Goal: Task Accomplishment & Management: Complete application form

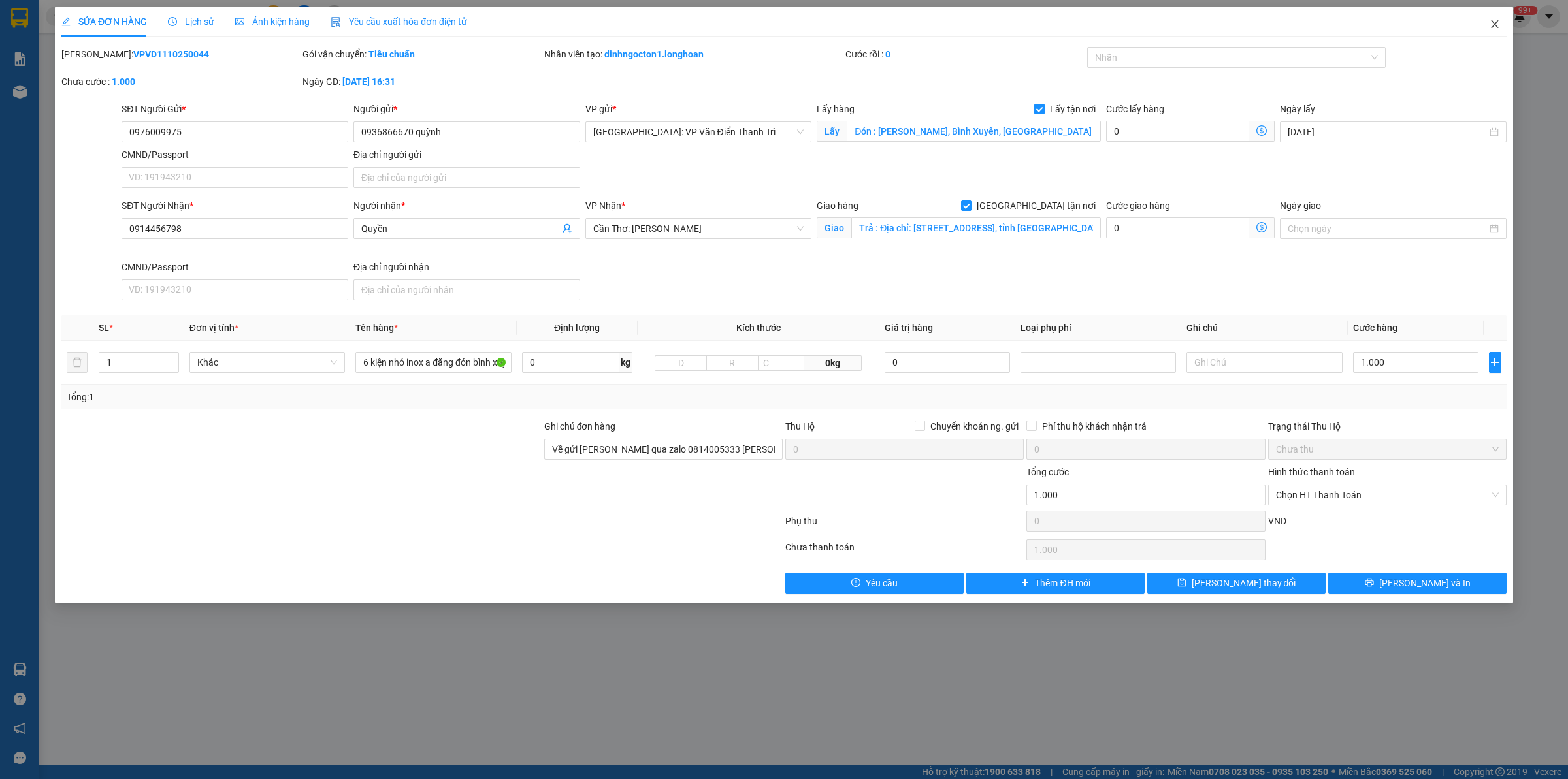
click at [1500, 31] on span "Close" at bounding box center [1494, 25] width 36 height 36
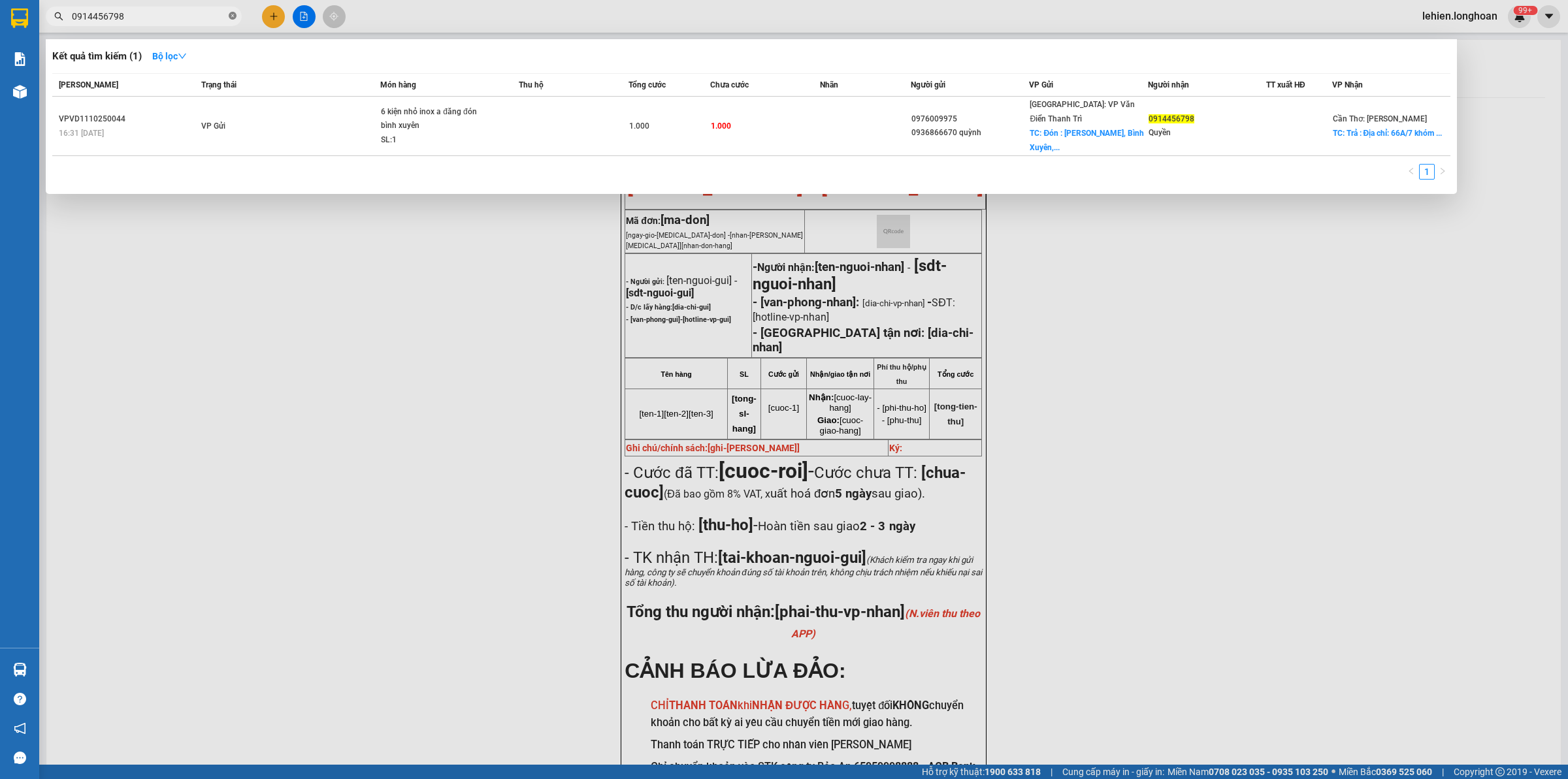
click at [236, 15] on icon "close-circle" at bounding box center [232, 16] width 8 height 8
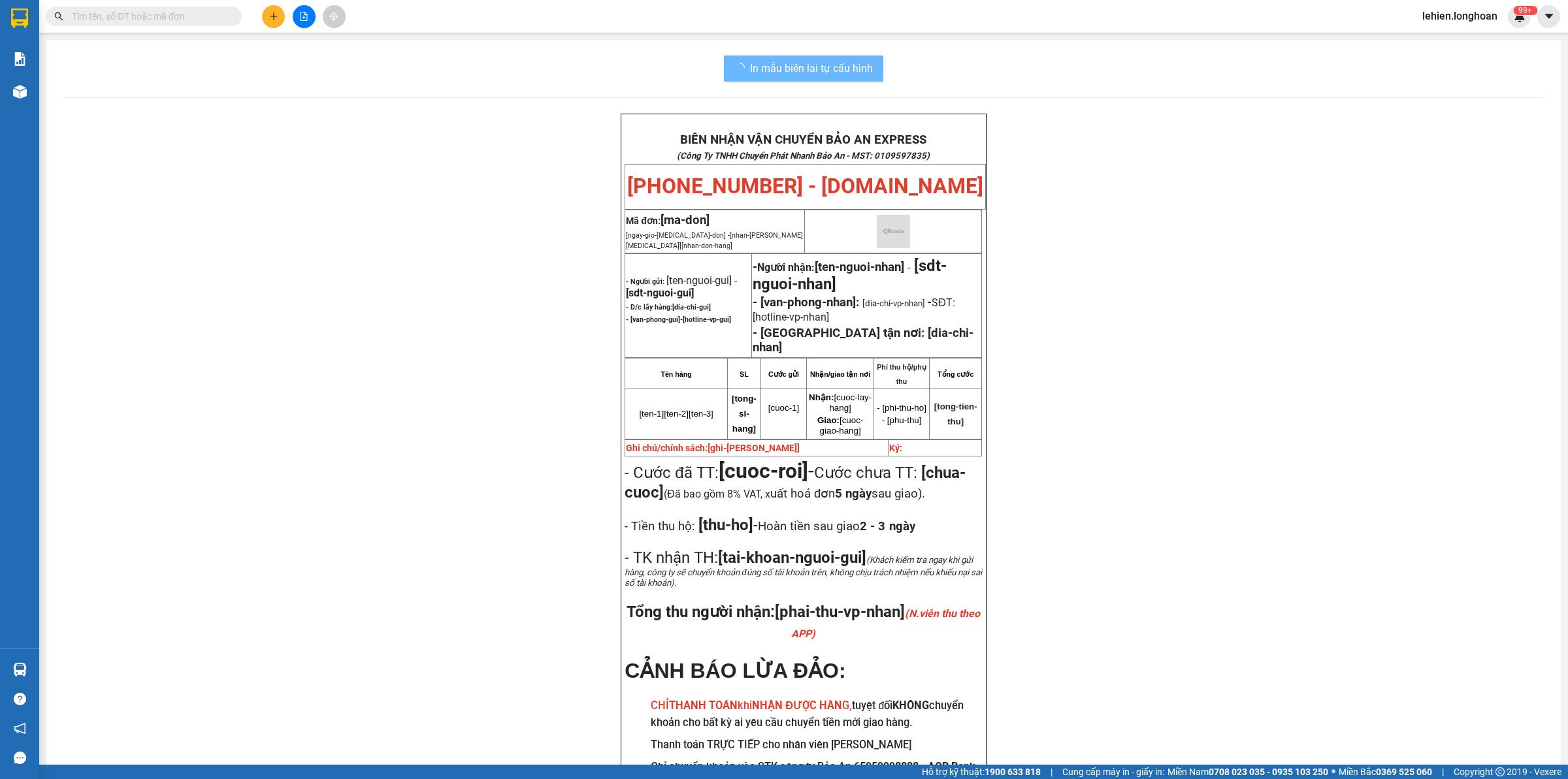
paste input "0933902112"
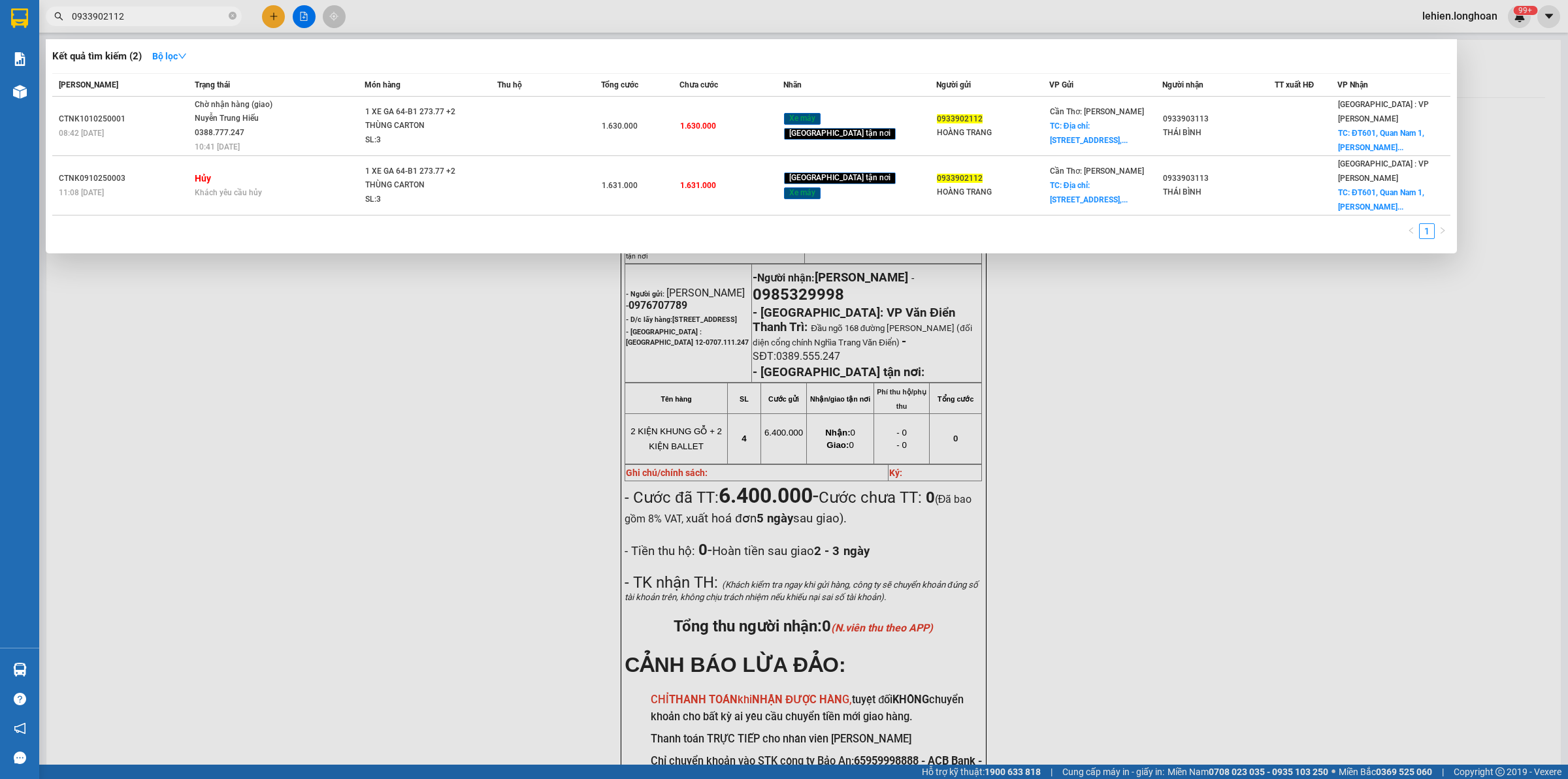
type input "0933902112"
click at [229, 17] on icon "close-circle" at bounding box center [232, 16] width 8 height 8
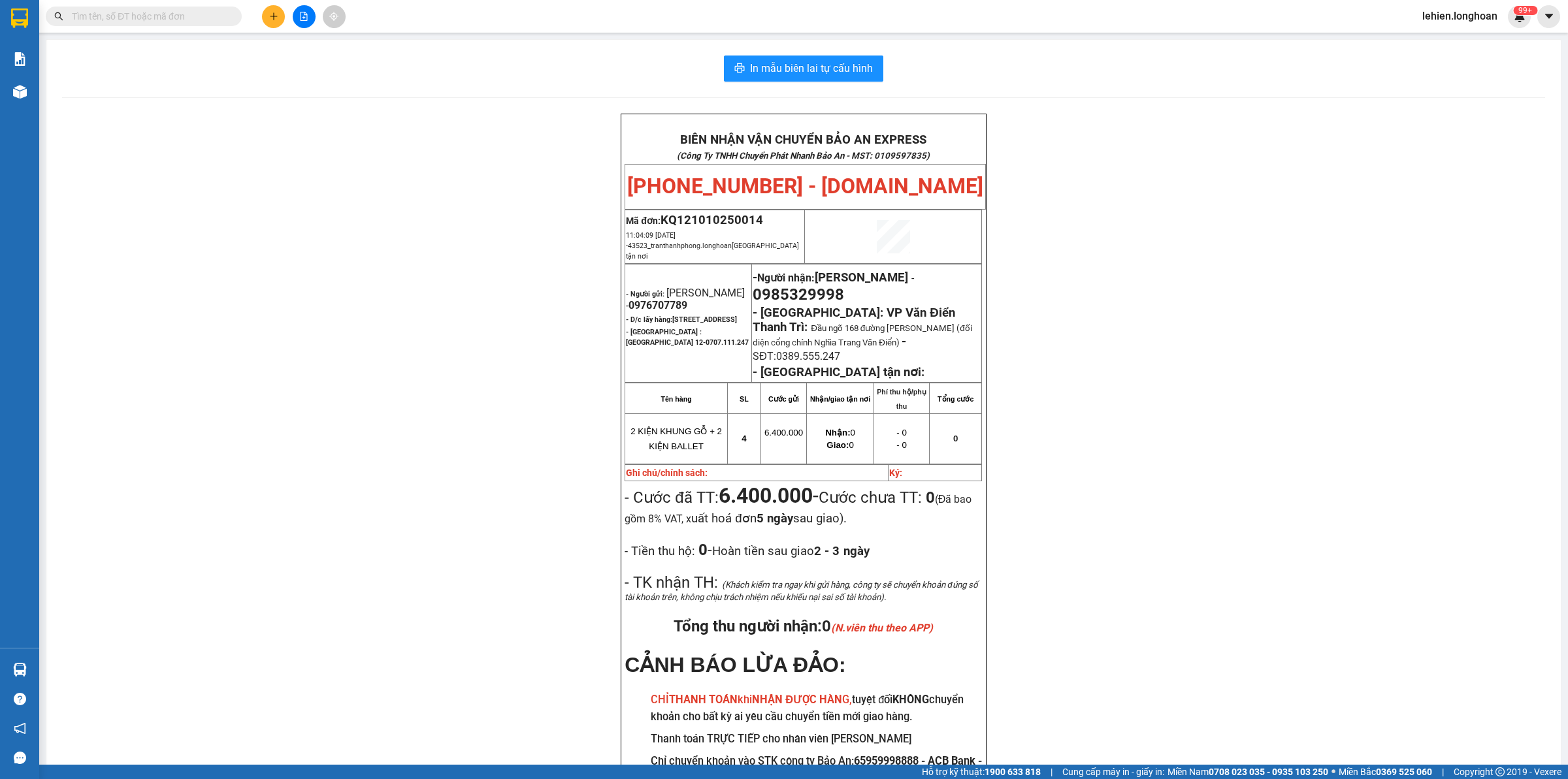
paste input "0973666269"
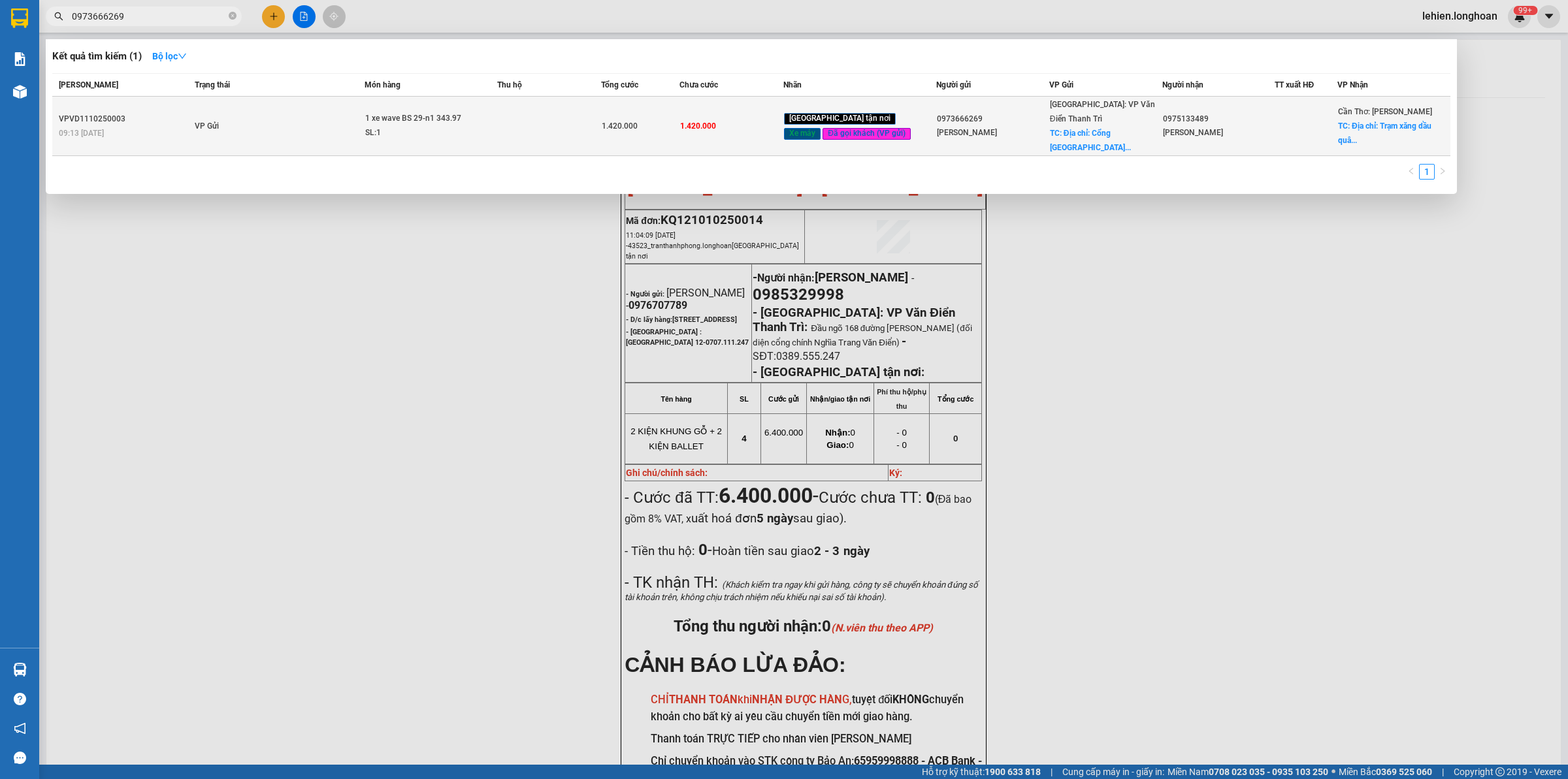
type input "0973666269"
click at [308, 125] on td "VP Gửi" at bounding box center [278, 126] width 174 height 60
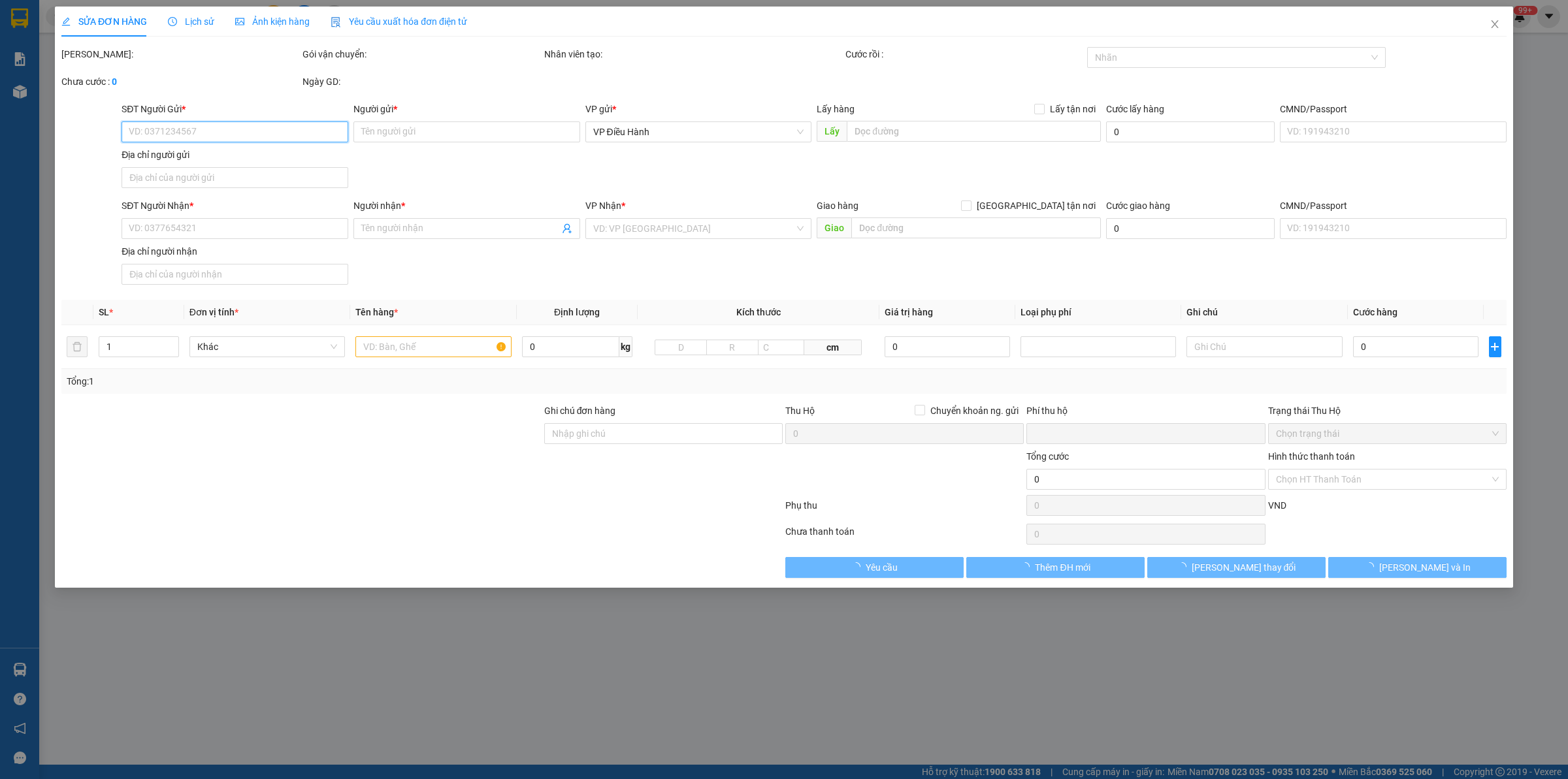
type input "0973666269"
type input "[PERSON_NAME]"
checkbox input "true"
type input "Địa chỉ: Cổng [GEOGRAPHIC_DATA], [GEOGRAPHIC_DATA], [GEOGRAPHIC_DATA] (xã [GEOG…"
type input "0975133489"
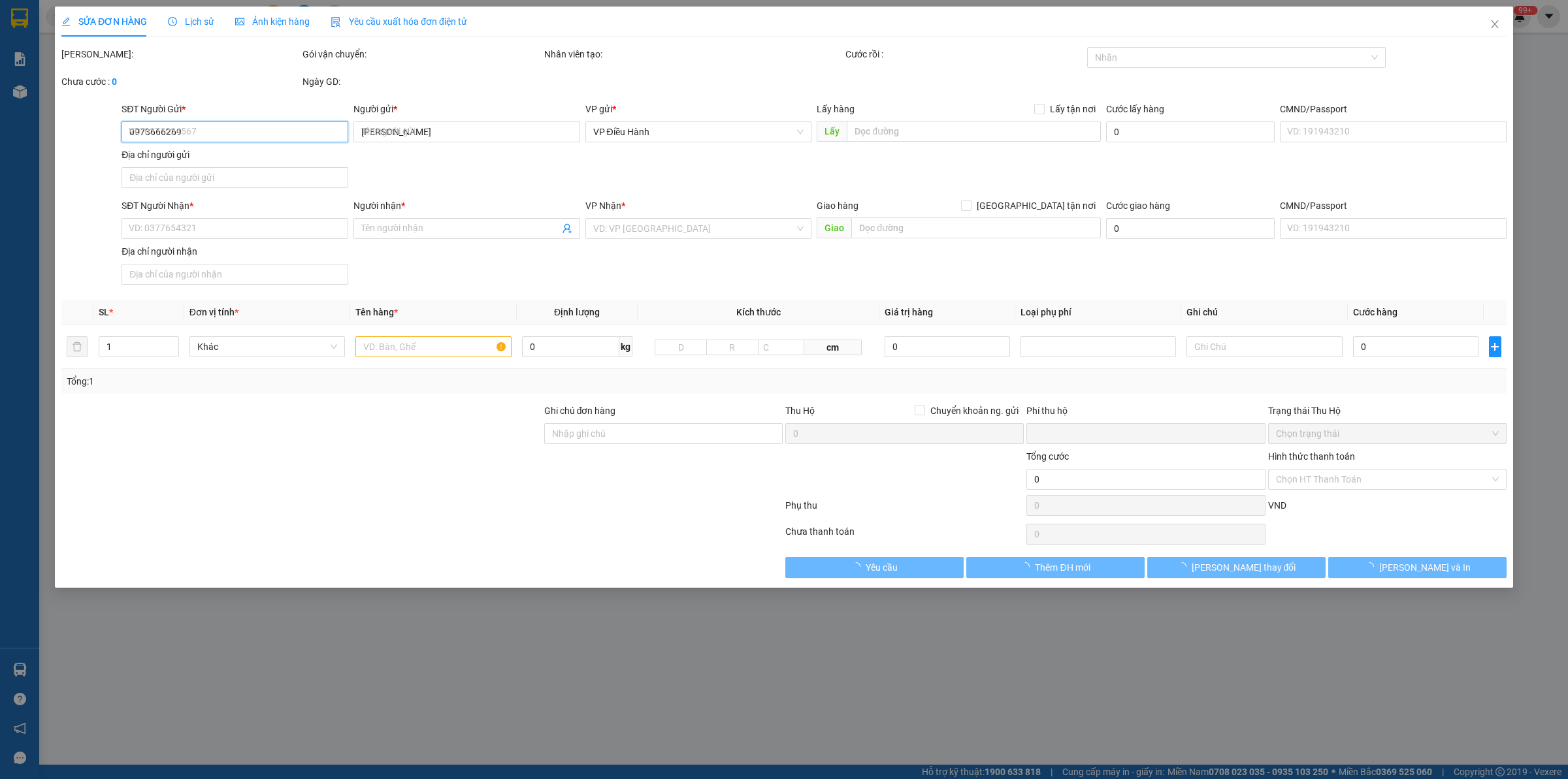
type input "[PERSON_NAME]"
checkbox input "true"
type input "Địa chỉ: Trạm xăng dầu quân đội số 666, khóm [GEOGRAPHIC_DATA], TT. [GEOGRAPHIC…"
type input "0"
type input "1.420.000"
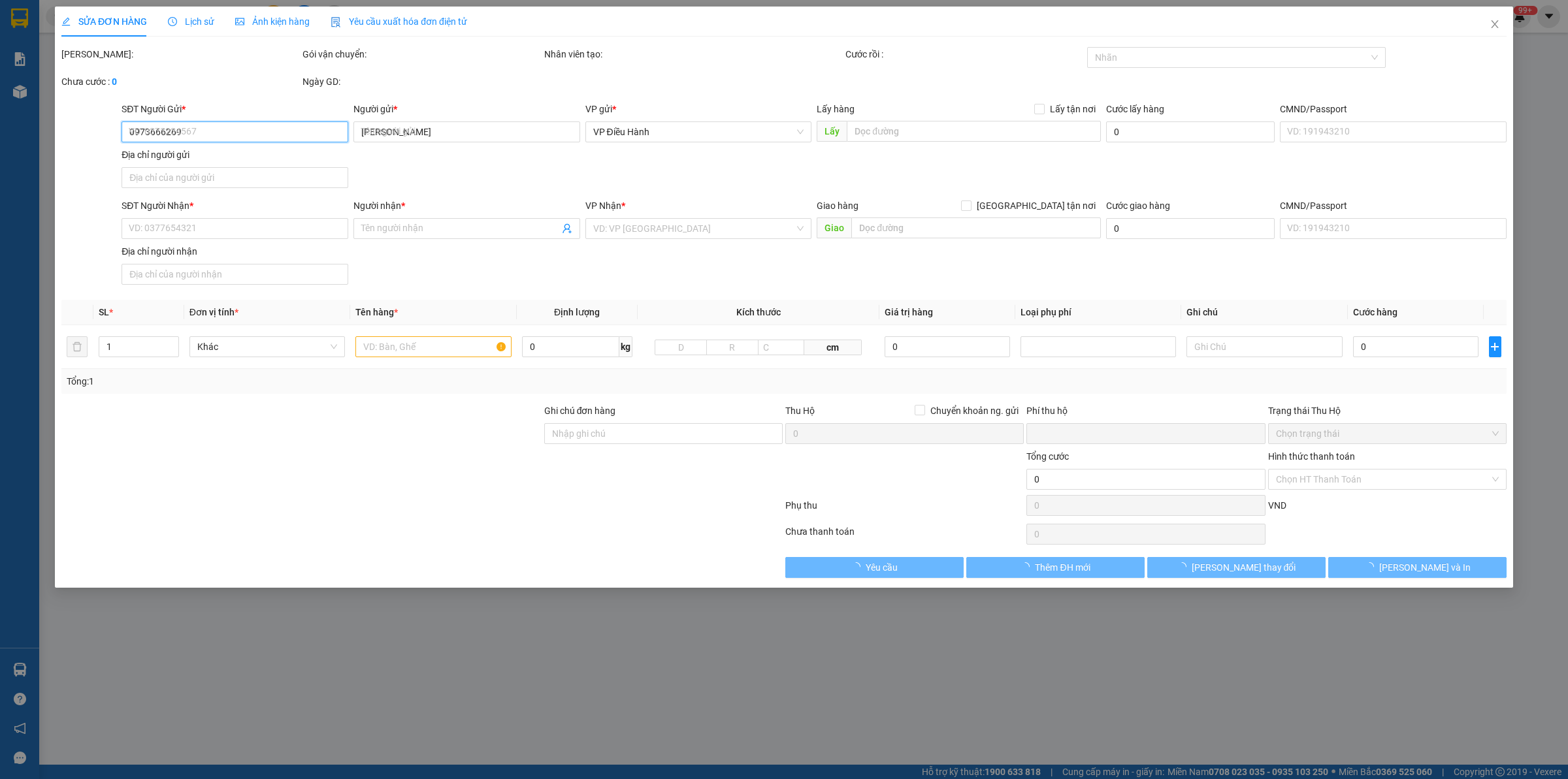
type input "1.420.000"
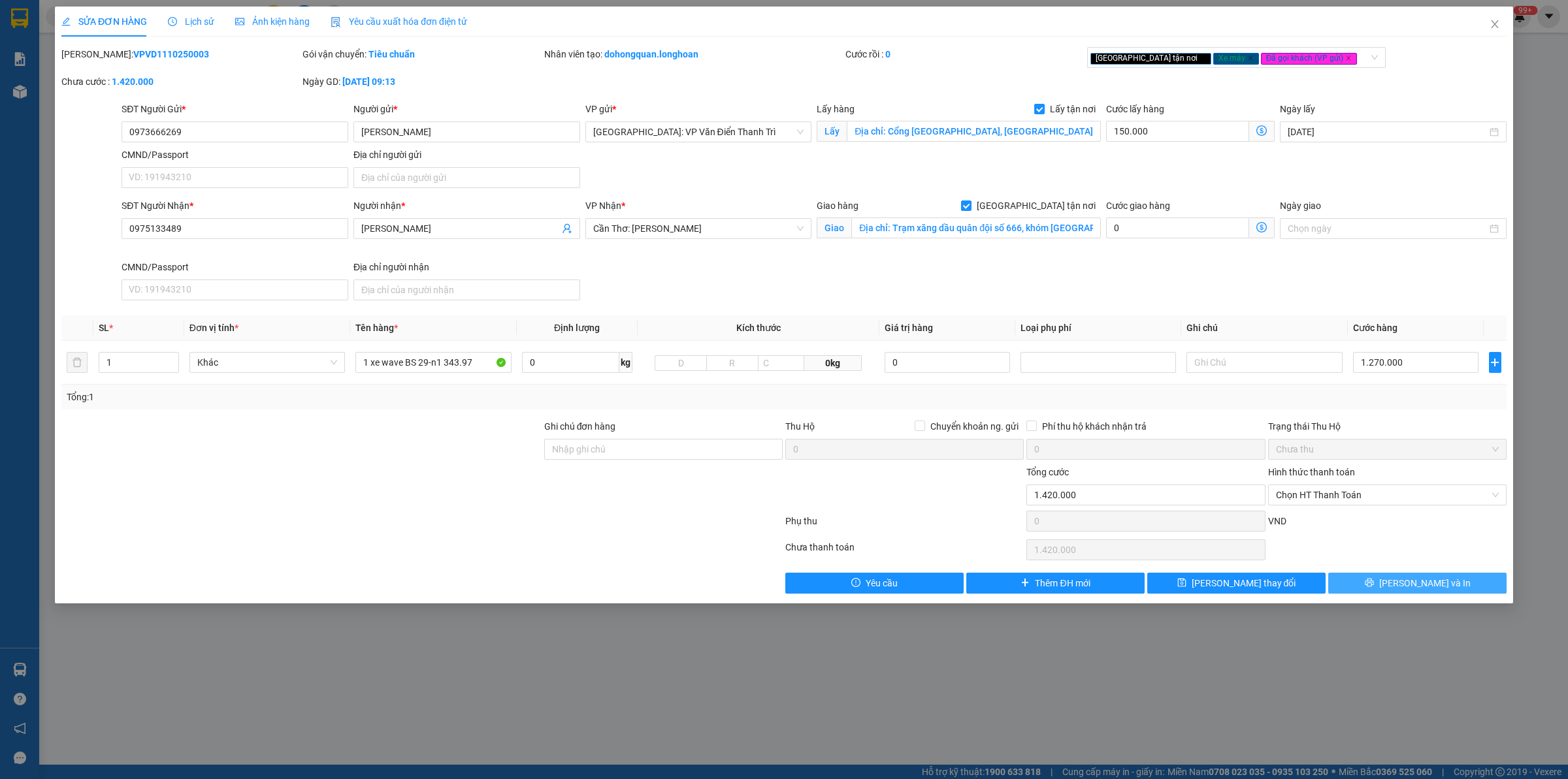
click at [1404, 589] on button "[PERSON_NAME] và In" at bounding box center [1418, 584] width 178 height 21
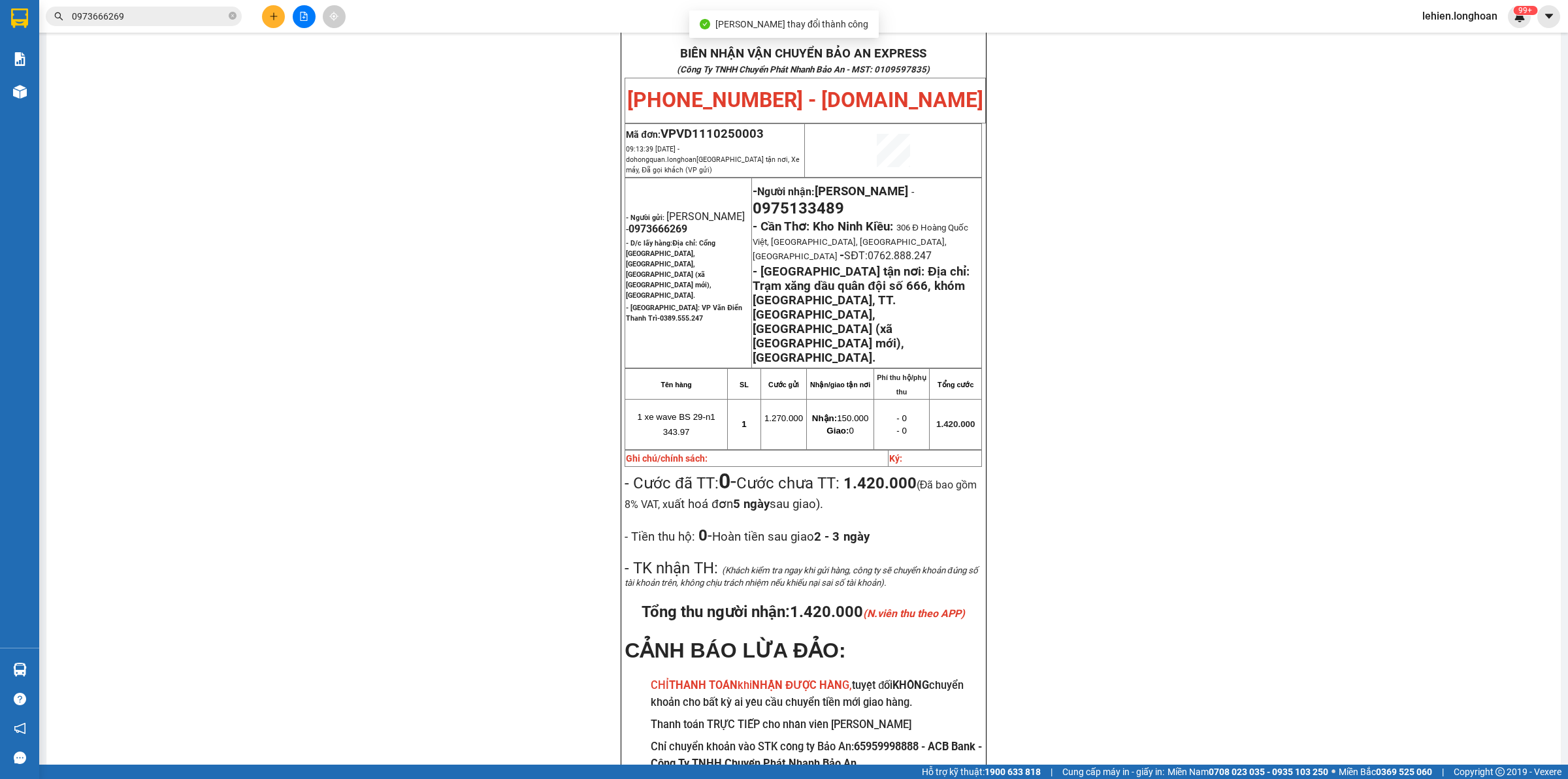
scroll to position [90, 0]
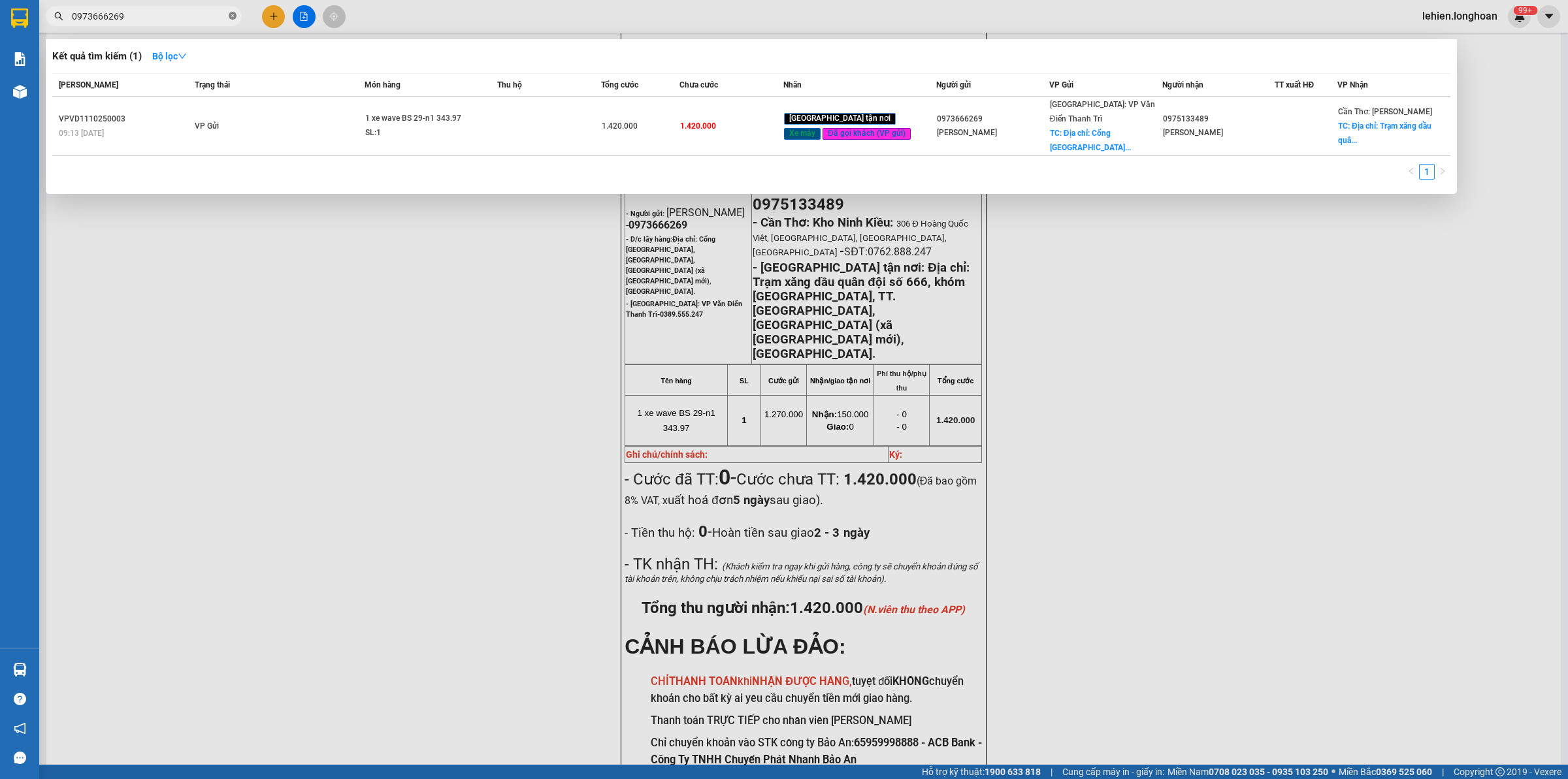
click at [229, 20] on icon "close-circle" at bounding box center [232, 16] width 8 height 8
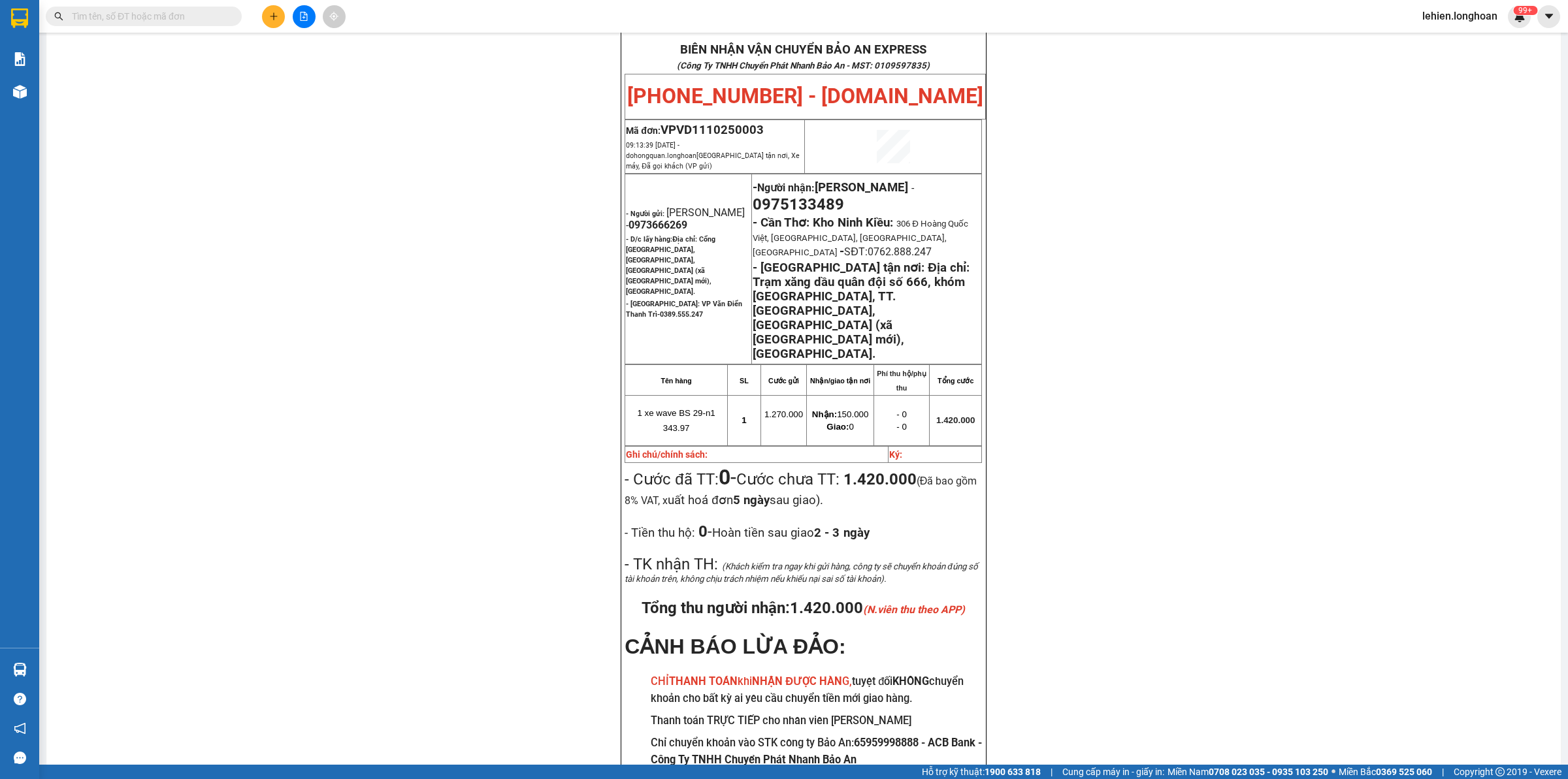
paste input "903300394"
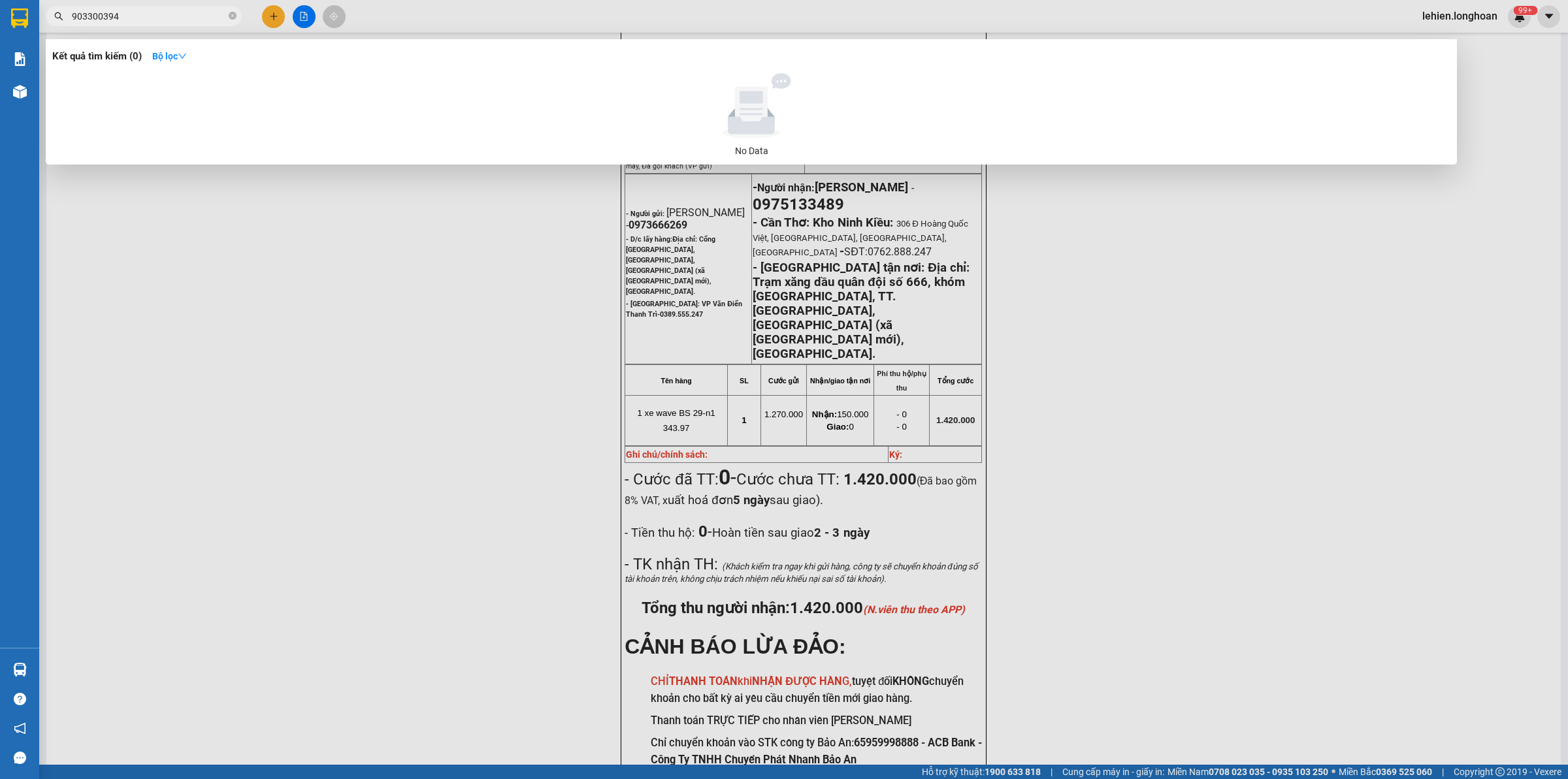
click at [75, 13] on input "903300394" at bounding box center [149, 16] width 154 height 15
click at [73, 26] on div at bounding box center [784, 389] width 1568 height 779
click at [73, 20] on input "903300394" at bounding box center [149, 16] width 154 height 15
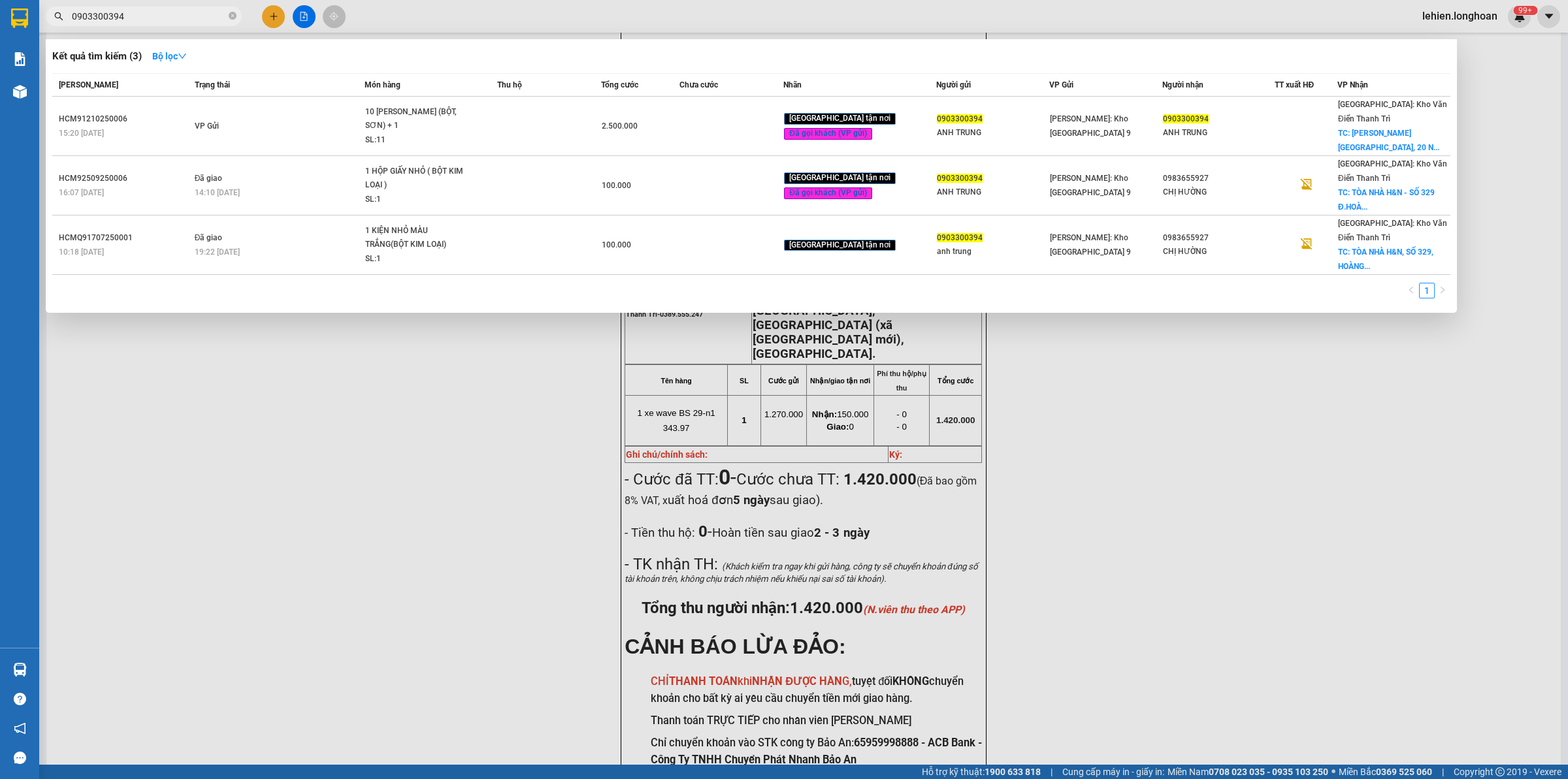
type input "0903300394"
